Goal: Find specific page/section: Find specific page/section

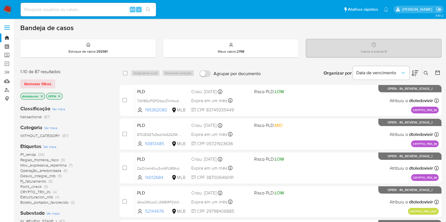
click at [202, 28] on div "Bandeja de casos" at bounding box center [230, 28] width 421 height 8
click at [9, 10] on img at bounding box center [8, 10] width 10 height 10
click at [211, 30] on div "Bandeja de casos" at bounding box center [230, 28] width 421 height 8
